Goal: Information Seeking & Learning: Find specific fact

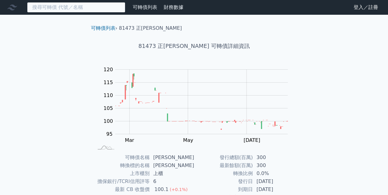
click at [67, 10] on input at bounding box center [76, 7] width 98 height 10
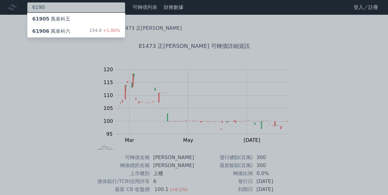
type input "6190"
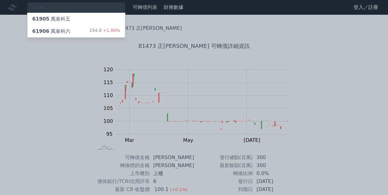
click at [81, 31] on div "61906 萬泰科六 154.0 +1.00%" at bounding box center [76, 31] width 98 height 12
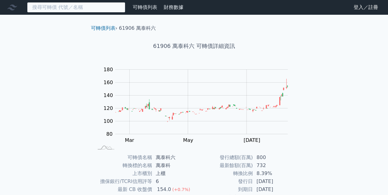
click at [50, 7] on input at bounding box center [76, 7] width 98 height 10
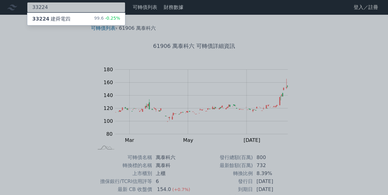
type input "33224"
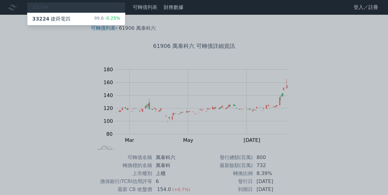
click at [87, 20] on div "33224 建舜電四 99.6 -0.25%" at bounding box center [76, 19] width 98 height 12
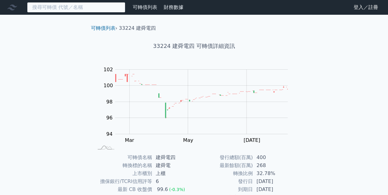
click at [49, 10] on input at bounding box center [76, 7] width 98 height 10
click at [47, 4] on input at bounding box center [76, 7] width 98 height 10
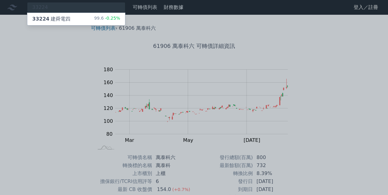
click at [47, 6] on div at bounding box center [194, 97] width 388 height 195
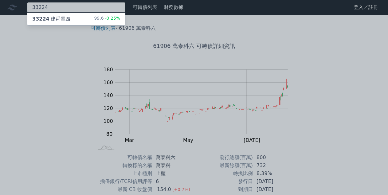
click at [48, 5] on input "33224" at bounding box center [76, 7] width 98 height 10
type input "33225"
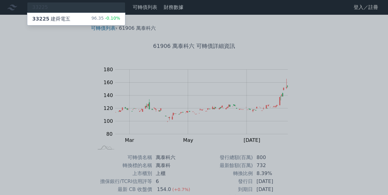
click at [74, 17] on div "33225 建舜電五 96.35 -0.10%" at bounding box center [76, 19] width 98 height 12
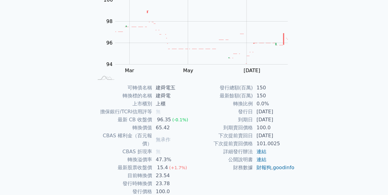
scroll to position [70, 0]
